Goal: Information Seeking & Learning: Find contact information

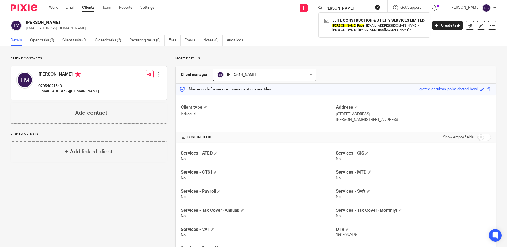
scroll to position [28, 0]
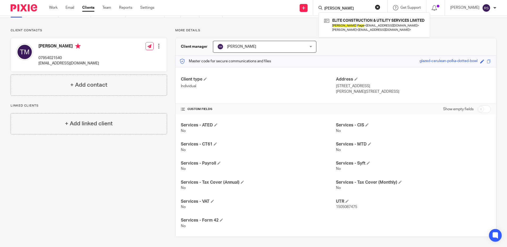
drag, startPoint x: 348, startPoint y: 5, endPoint x: 337, endPoint y: 6, distance: 11.3
click at [335, 6] on form "[PERSON_NAME]" at bounding box center [352, 8] width 57 height 7
drag, startPoint x: 330, startPoint y: 10, endPoint x: 313, endPoint y: 11, distance: 17.0
click at [313, 11] on div "Send new email Create task Add client [PERSON_NAME] ELITE CONSTRUCTION & UTILIT…" at bounding box center [334, 8] width 345 height 16
type input "sjt"
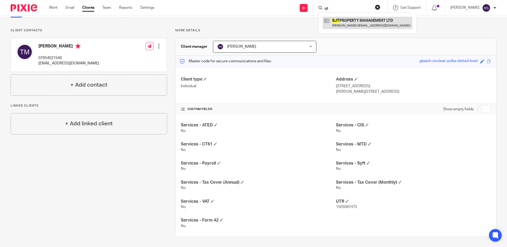
click at [377, 23] on link at bounding box center [368, 23] width 90 height 12
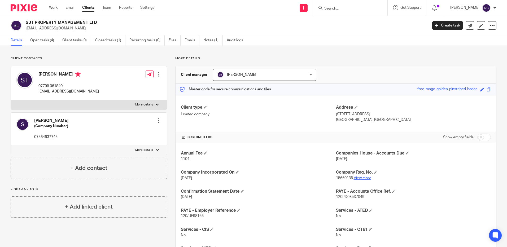
click at [365, 177] on link "View more" at bounding box center [363, 178] width 18 height 4
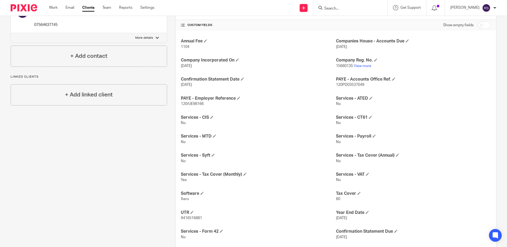
scroll to position [124, 0]
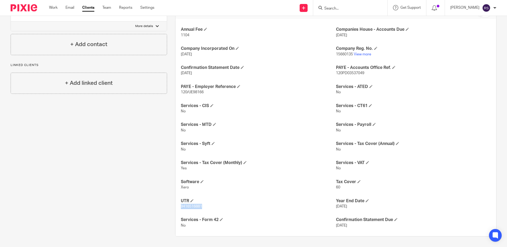
drag, startPoint x: 201, startPoint y: 206, endPoint x: 179, endPoint y: 207, distance: 22.3
click at [179, 207] on div "Annual Fee 1104 Companies House - Accounts Due 19 Jan 2026 Company Incorporated…" at bounding box center [336, 128] width 321 height 218
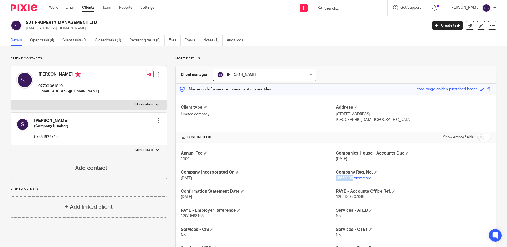
drag, startPoint x: 351, startPoint y: 179, endPoint x: 334, endPoint y: 178, distance: 17.0
click at [336, 178] on p "15660135 View more" at bounding box center [413, 178] width 155 height 5
copy span "15660135"
click at [344, 8] on input "Search" at bounding box center [348, 8] width 48 height 5
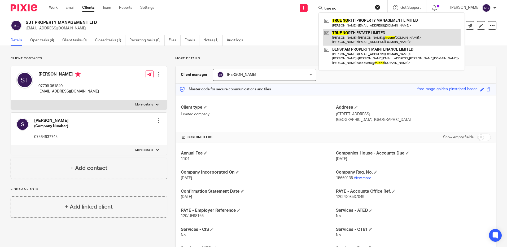
type input "true no"
click at [375, 37] on link at bounding box center [392, 37] width 138 height 16
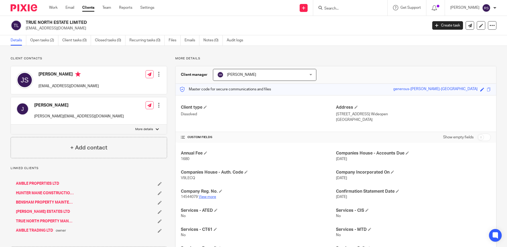
click at [204, 196] on link "View more" at bounding box center [208, 197] width 18 height 4
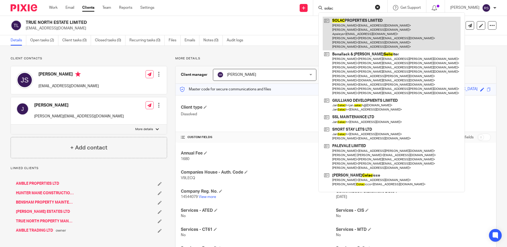
type input "solac"
click at [368, 35] on link at bounding box center [392, 34] width 138 height 34
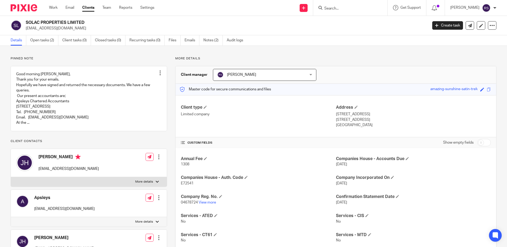
click at [345, 11] on div at bounding box center [350, 8] width 74 height 16
click at [342, 7] on input "Search" at bounding box center [348, 8] width 48 height 5
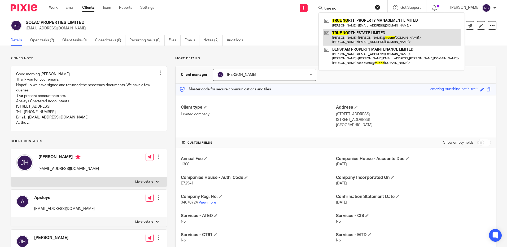
type input "true no"
click at [372, 33] on link at bounding box center [392, 37] width 138 height 16
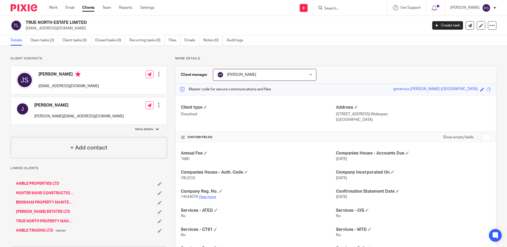
click at [204, 196] on link "View more" at bounding box center [208, 197] width 18 height 4
click at [204, 107] on span at bounding box center [205, 107] width 3 height 3
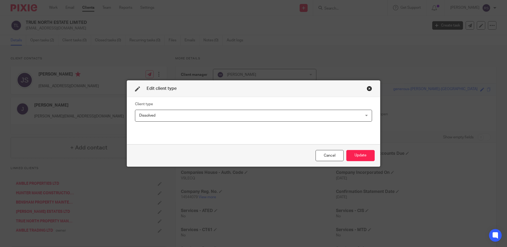
click at [188, 117] on span "Dissolved" at bounding box center [232, 115] width 186 height 11
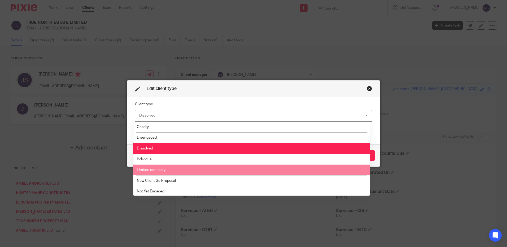
click at [162, 170] on span "Limited company" at bounding box center [151, 170] width 29 height 4
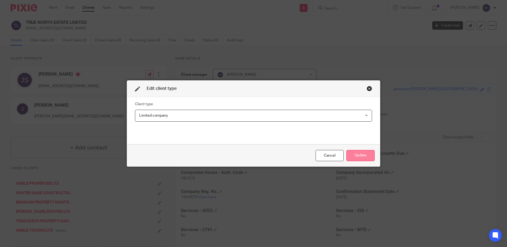
click at [358, 156] on button "Update" at bounding box center [360, 155] width 28 height 11
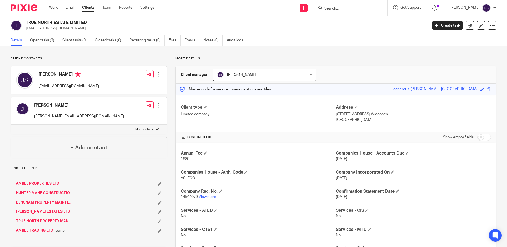
click at [338, 8] on input "Search" at bounding box center [348, 8] width 48 height 5
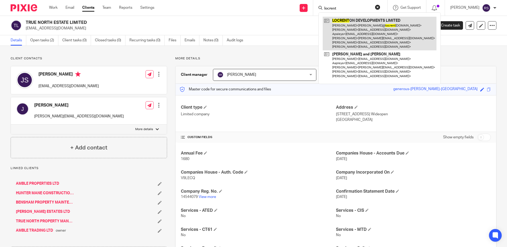
type input "locrent"
click at [372, 29] on link at bounding box center [380, 34] width 114 height 34
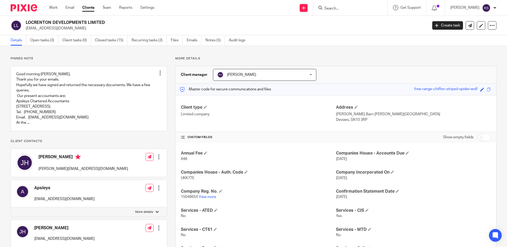
scroll to position [186, 0]
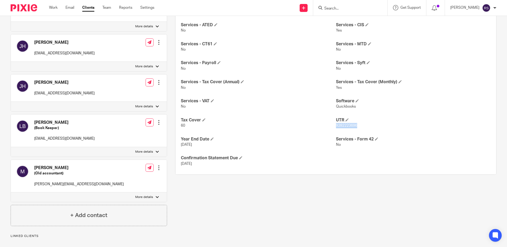
drag, startPoint x: 357, startPoint y: 125, endPoint x: 334, endPoint y: 126, distance: 23.1
click at [336, 126] on p "9282223696" at bounding box center [413, 125] width 155 height 5
copy span "9282223696"
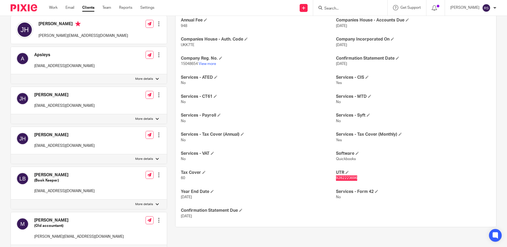
scroll to position [133, 0]
drag, startPoint x: 197, startPoint y: 64, endPoint x: 180, endPoint y: 65, distance: 17.5
click at [181, 65] on p "15048654 View more" at bounding box center [258, 64] width 155 height 5
copy span "15048654"
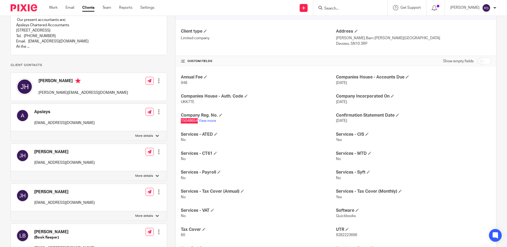
scroll to position [0, 0]
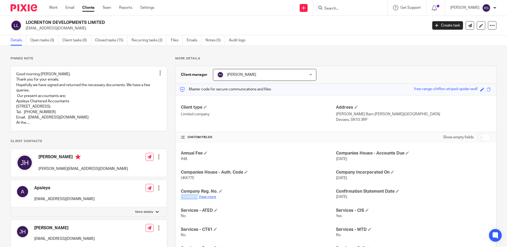
click at [209, 197] on link "View more" at bounding box center [208, 197] width 18 height 4
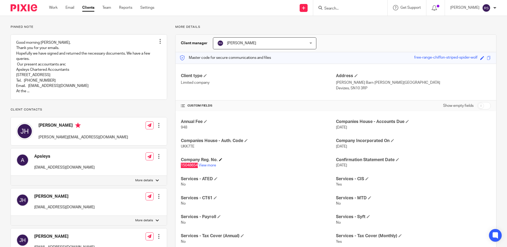
scroll to position [133, 0]
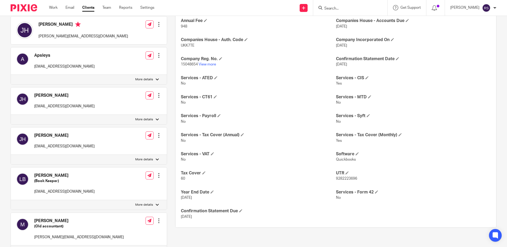
click at [342, 10] on input "Search" at bounding box center [348, 8] width 48 height 5
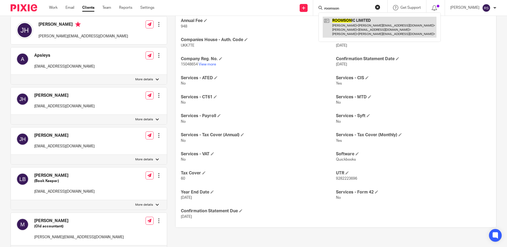
type input "roomson"
click at [365, 26] on link at bounding box center [380, 27] width 114 height 21
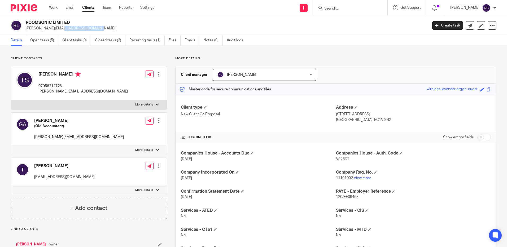
drag, startPoint x: 68, startPoint y: 29, endPoint x: 27, endPoint y: 29, distance: 41.4
click at [27, 30] on p "[PERSON_NAME][EMAIL_ADDRESS][DOMAIN_NAME]" at bounding box center [225, 28] width 399 height 5
click at [101, 141] on div "[PERSON_NAME] (Old Accountant) [PERSON_NAME][EMAIL_ADDRESS][DOMAIN_NAME] Edit c…" at bounding box center [89, 129] width 156 height 33
drag, startPoint x: 84, startPoint y: 178, endPoint x: 34, endPoint y: 179, distance: 50.7
click at [34, 179] on div "[PERSON_NAME] [EMAIL_ADDRESS][DOMAIN_NAME] Edit contact Create client from cont…" at bounding box center [89, 171] width 156 height 27
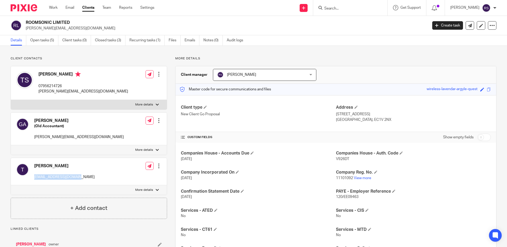
copy p "[EMAIL_ADDRESS][DOMAIN_NAME]"
click at [344, 7] on input "Search" at bounding box center [348, 8] width 48 height 5
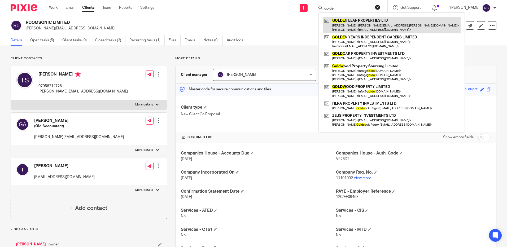
type input "golde"
click at [355, 25] on link at bounding box center [392, 25] width 138 height 16
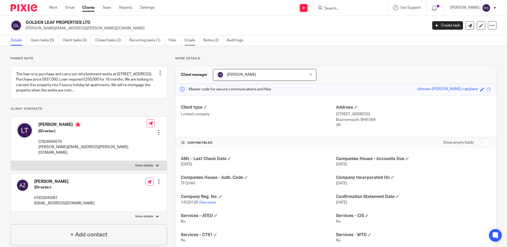
click at [192, 41] on link "Emails" at bounding box center [192, 40] width 15 height 10
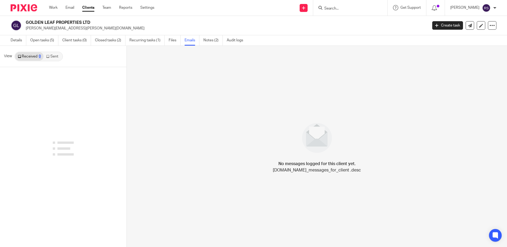
click at [53, 57] on link "Sent" at bounding box center [53, 56] width 19 height 8
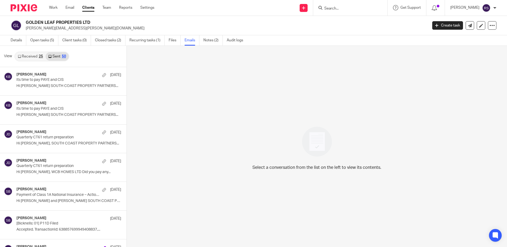
click at [30, 55] on link "Received 25" at bounding box center [30, 56] width 31 height 8
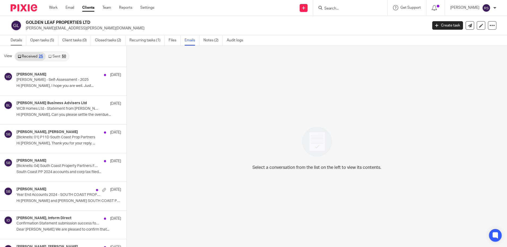
click at [15, 39] on link "Details" at bounding box center [19, 40] width 16 height 10
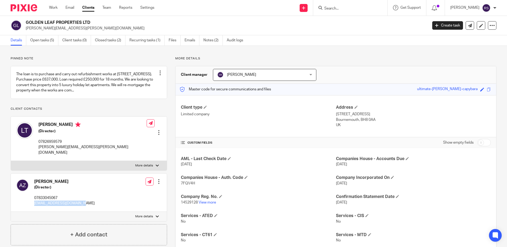
drag, startPoint x: 89, startPoint y: 202, endPoint x: 33, endPoint y: 203, distance: 56.3
click at [33, 203] on div "[PERSON_NAME] (Director) 07833045067 [EMAIL_ADDRESS][DOMAIN_NAME] Edit contact …" at bounding box center [89, 193] width 156 height 38
copy p "[EMAIL_ADDRESS][DOMAIN_NAME]"
drag, startPoint x: 84, startPoint y: 151, endPoint x: 37, endPoint y: 156, distance: 47.2
click at [37, 156] on div "[PERSON_NAME] (Director) 07826959579 [PERSON_NAME][EMAIL_ADDRESS][PERSON_NAME][…" at bounding box center [89, 139] width 156 height 44
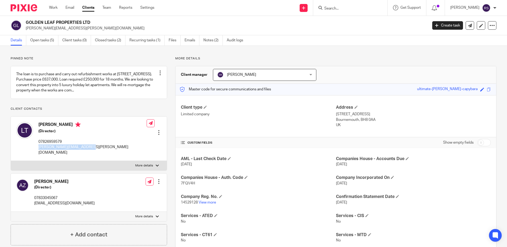
copy p "[PERSON_NAME][EMAIL_ADDRESS][PERSON_NAME][DOMAIN_NAME]"
click at [336, 12] on div at bounding box center [350, 8] width 74 height 16
click at [336, 10] on input "Search" at bounding box center [348, 8] width 48 height 5
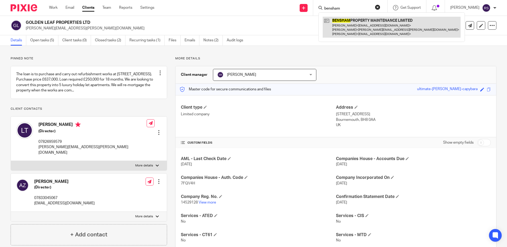
type input "bensham"
click at [358, 26] on link at bounding box center [392, 27] width 138 height 21
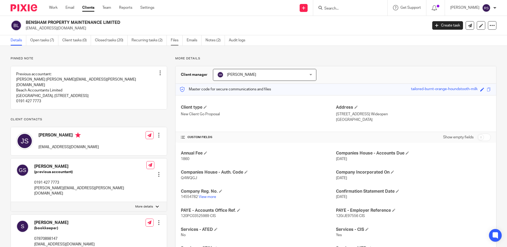
click at [176, 41] on link "Files" at bounding box center [177, 40] width 12 height 10
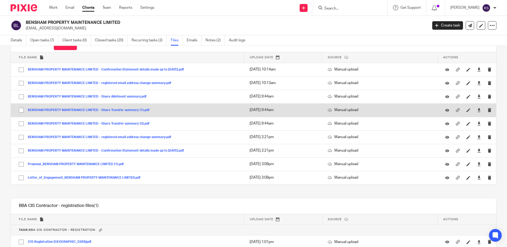
scroll to position [46, 0]
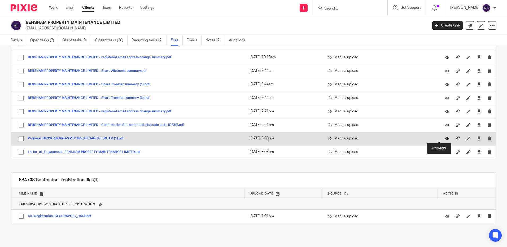
click at [445, 138] on icon at bounding box center [447, 139] width 4 height 4
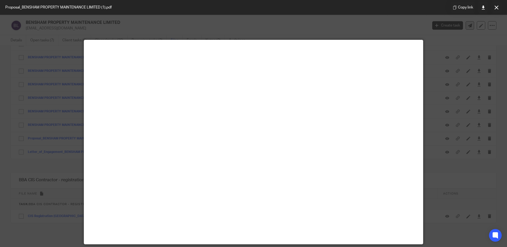
drag, startPoint x: 494, startPoint y: 7, endPoint x: 470, endPoint y: 28, distance: 32.3
click at [494, 7] on button at bounding box center [496, 7] width 11 height 11
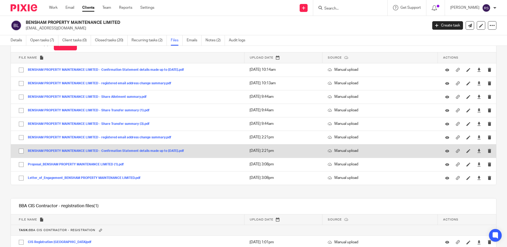
scroll to position [0, 0]
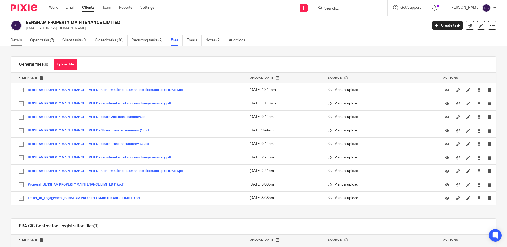
click at [13, 40] on link "Details" at bounding box center [19, 40] width 16 height 10
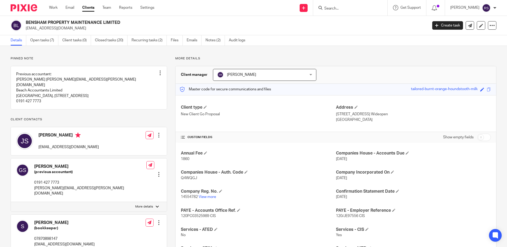
scroll to position [53, 0]
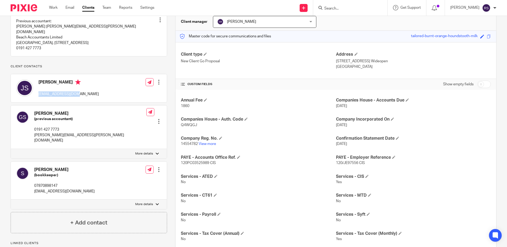
drag, startPoint x: 81, startPoint y: 93, endPoint x: 37, endPoint y: 94, distance: 44.3
click at [37, 94] on div "[PERSON_NAME] [EMAIL_ADDRESS][DOMAIN_NAME]" at bounding box center [57, 88] width 83 height 23
copy p "[EMAIL_ADDRESS][DOMAIN_NAME]"
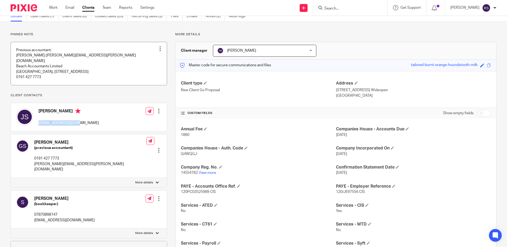
scroll to position [0, 0]
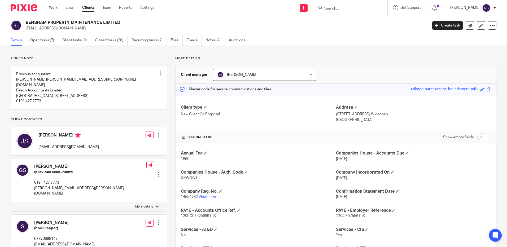
click at [338, 4] on div at bounding box center [350, 8] width 74 height 16
click at [343, 6] on input "Search" at bounding box center [348, 8] width 48 height 5
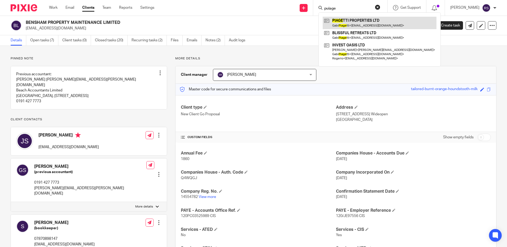
type input "puiage"
click at [369, 24] on link at bounding box center [380, 23] width 114 height 12
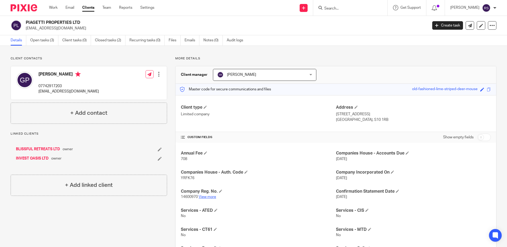
click at [204, 197] on link "View more" at bounding box center [208, 197] width 18 height 4
